Goal: Task Accomplishment & Management: Complete application form

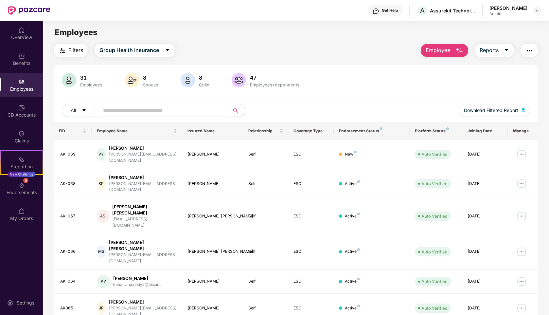
click at [437, 51] on span "Employee" at bounding box center [437, 50] width 25 height 8
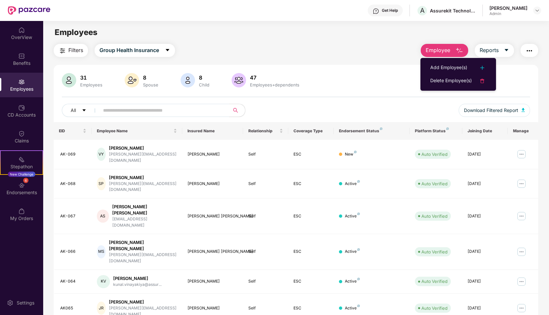
click at [442, 59] on ul "Add Employee(s) Delete Employee(s)" at bounding box center [458, 74] width 76 height 33
click at [439, 69] on div "Add Employee(s)" at bounding box center [448, 68] width 37 height 8
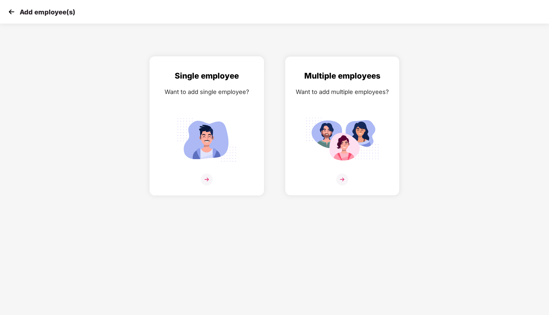
click at [200, 161] on img at bounding box center [206, 139] width 73 height 51
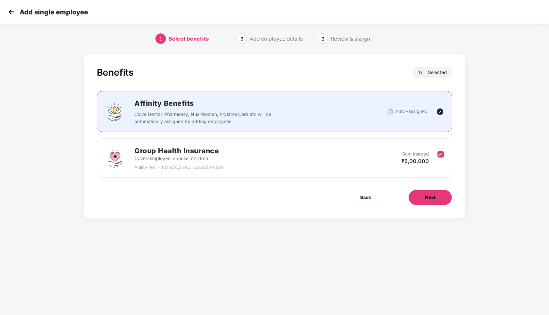
click at [419, 193] on button "Next" at bounding box center [430, 197] width 44 height 16
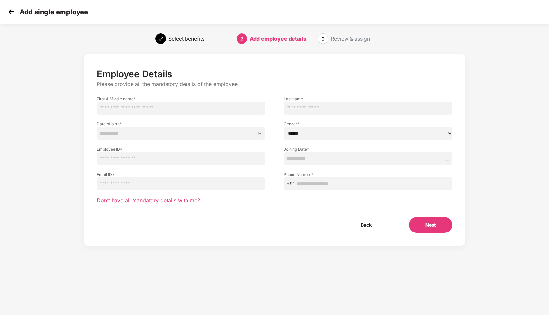
click at [153, 201] on span "Don’t have all mandatory details with me?" at bounding box center [148, 200] width 103 height 7
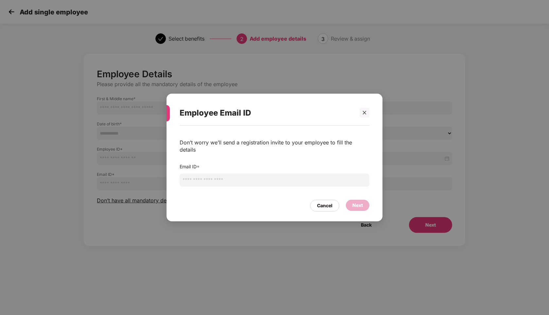
click at [218, 178] on input "email" at bounding box center [275, 179] width 190 height 13
type input "**********"
click at [365, 200] on div "Next" at bounding box center [358, 205] width 24 height 11
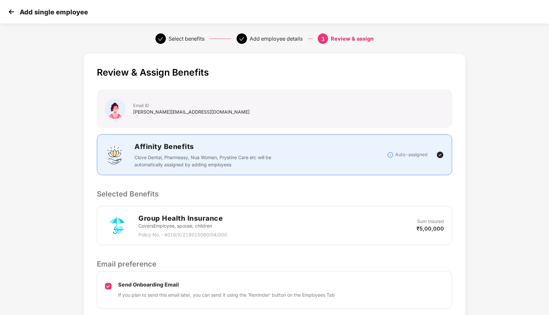
scroll to position [50, 0]
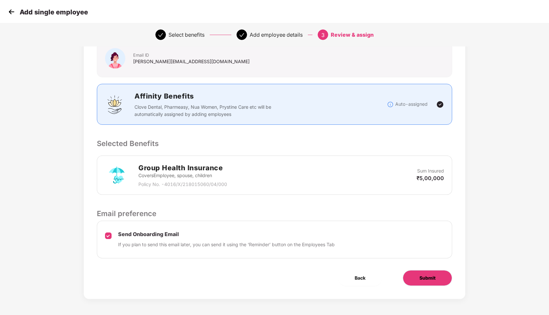
click at [428, 275] on span "Submit" at bounding box center [427, 277] width 16 height 7
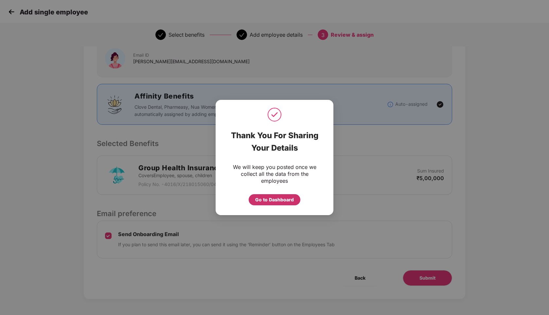
click at [280, 198] on div "Go to Dashboard" at bounding box center [274, 199] width 39 height 7
